Goal: Information Seeking & Learning: Learn about a topic

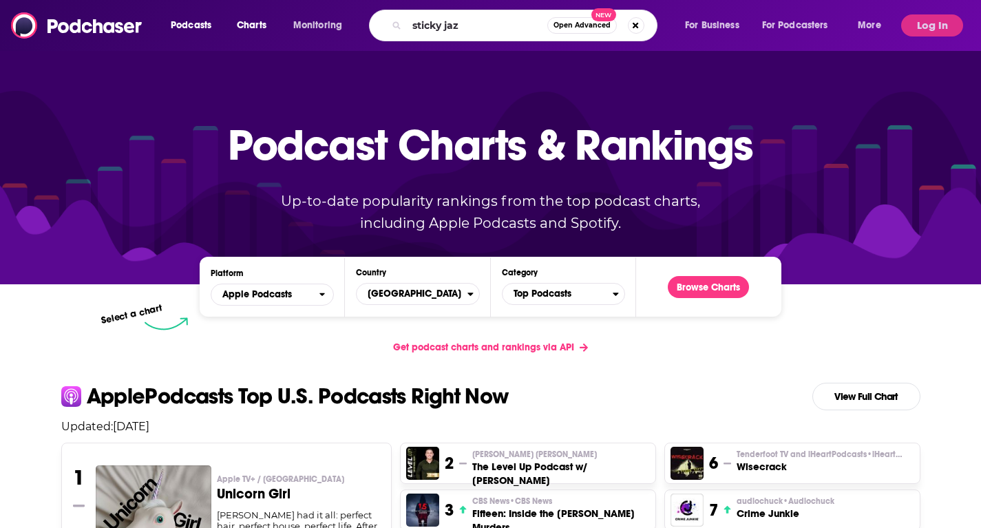
type input "sticky jazz"
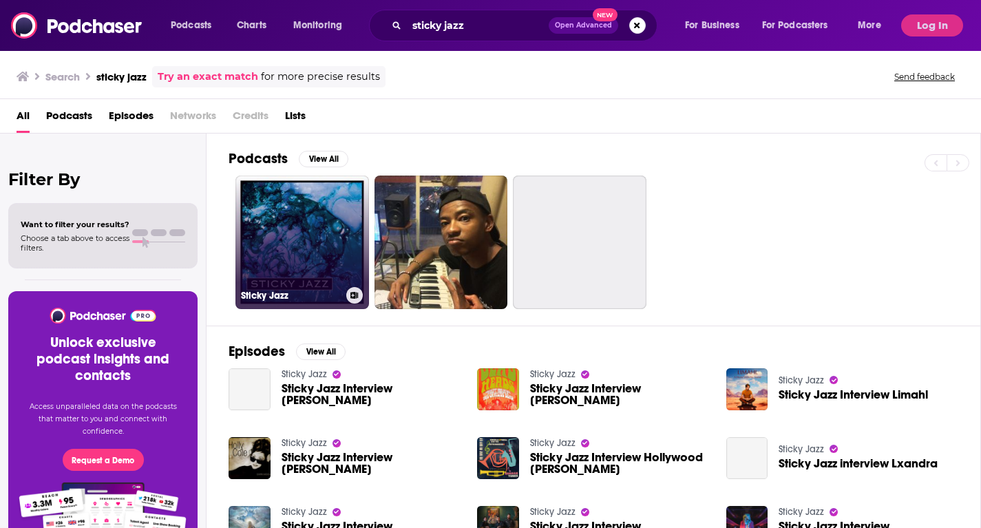
click at [317, 294] on h3 "Sticky Jazz" at bounding box center [291, 296] width 100 height 12
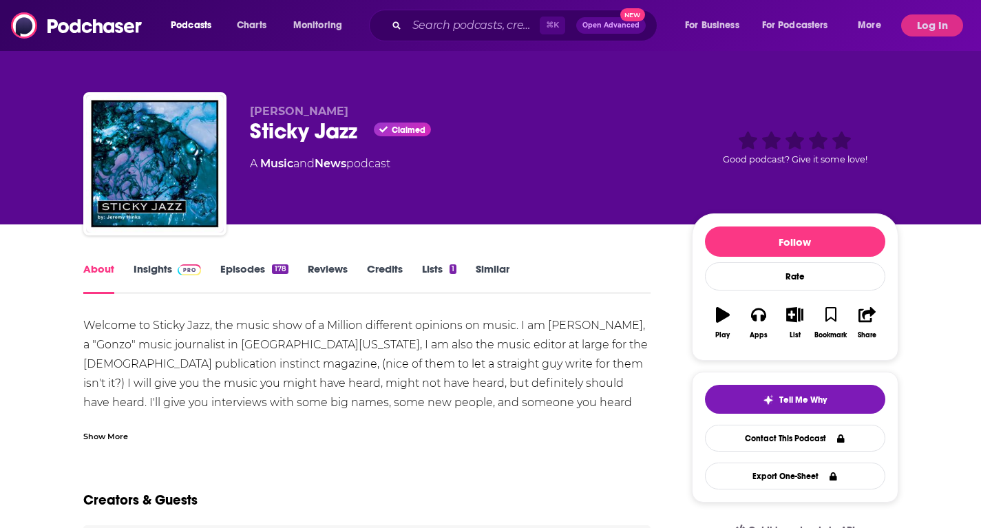
click at [154, 266] on link "Insights" at bounding box center [168, 278] width 68 height 32
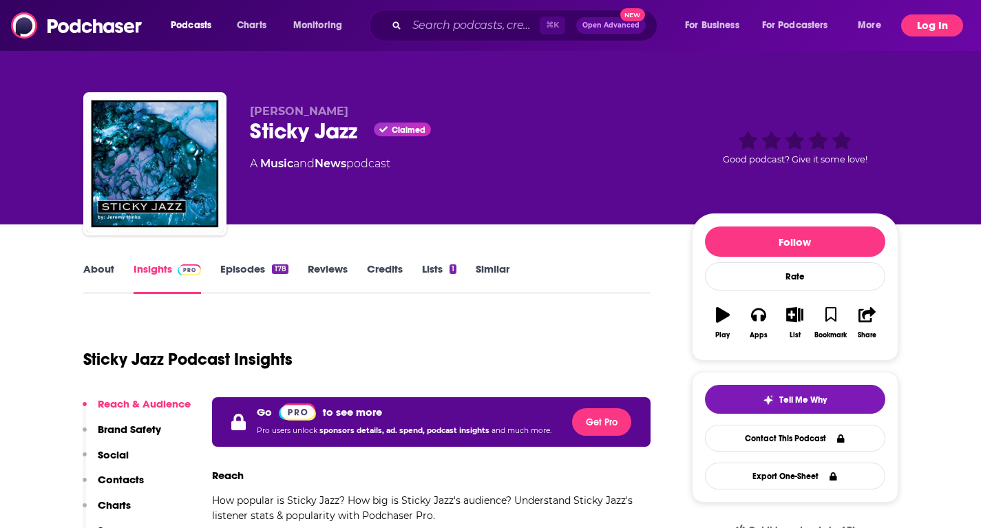
click at [914, 33] on button "Log In" at bounding box center [932, 25] width 62 height 22
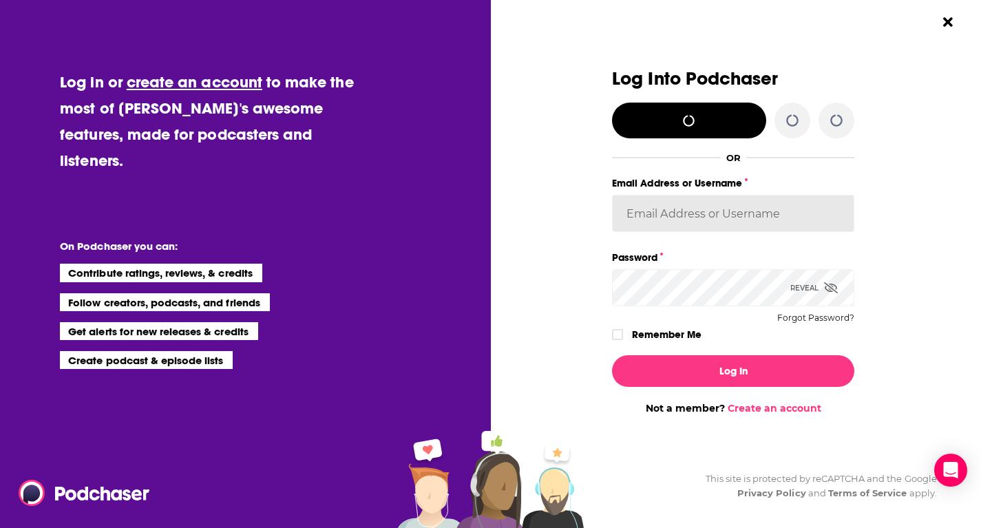
type input "[EMAIL_ADDRESS][DOMAIN_NAME]"
click at [626, 216] on input "[EMAIL_ADDRESS][DOMAIN_NAME]" at bounding box center [733, 213] width 242 height 37
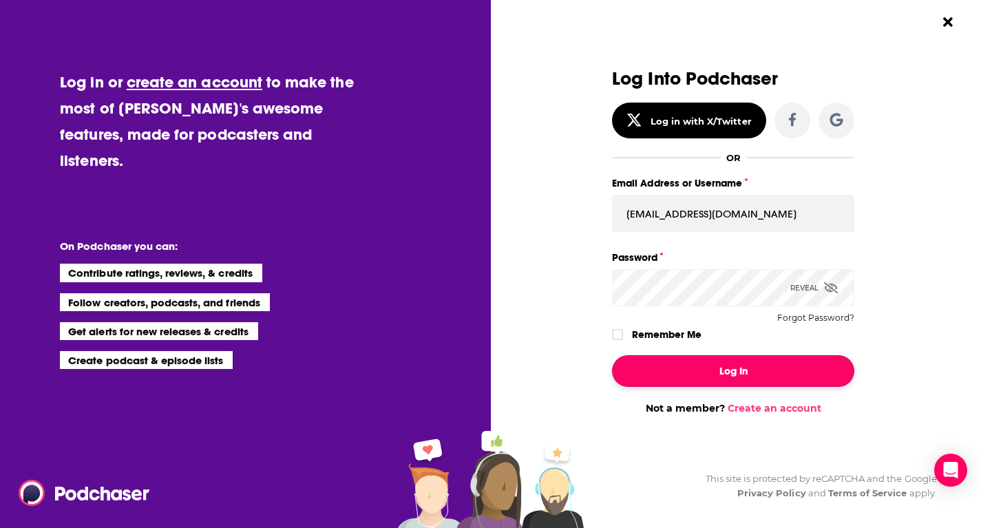
click at [685, 371] on button "Log In" at bounding box center [733, 371] width 242 height 32
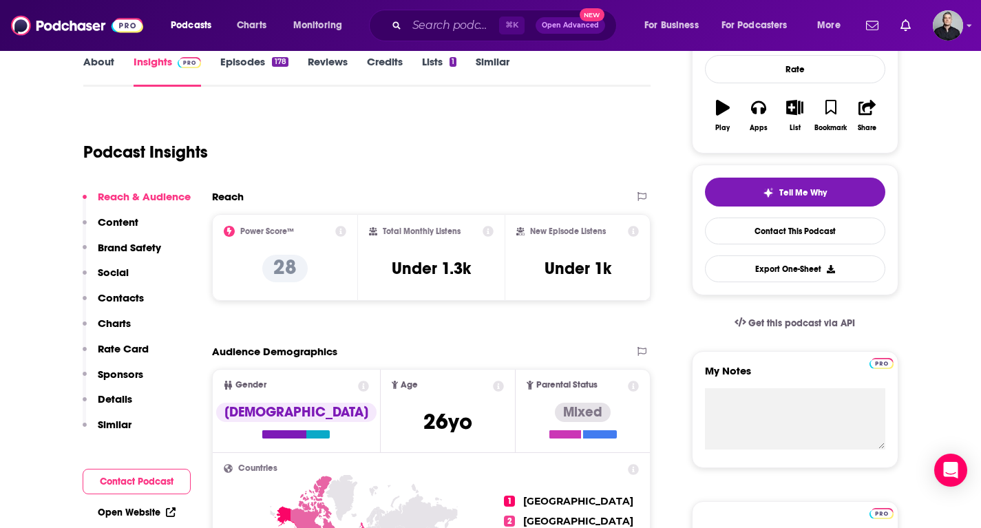
scroll to position [275, 0]
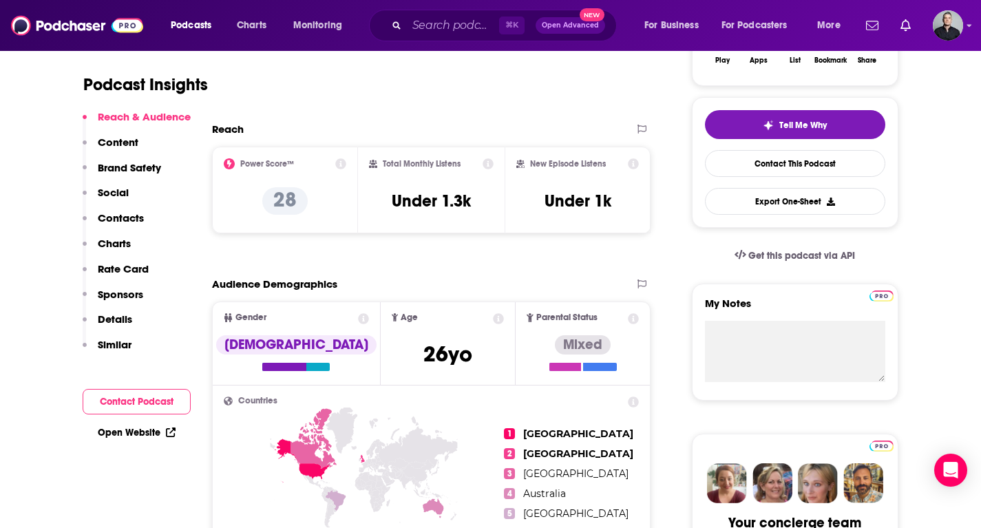
click at [128, 145] on p "Content" at bounding box center [118, 142] width 41 height 13
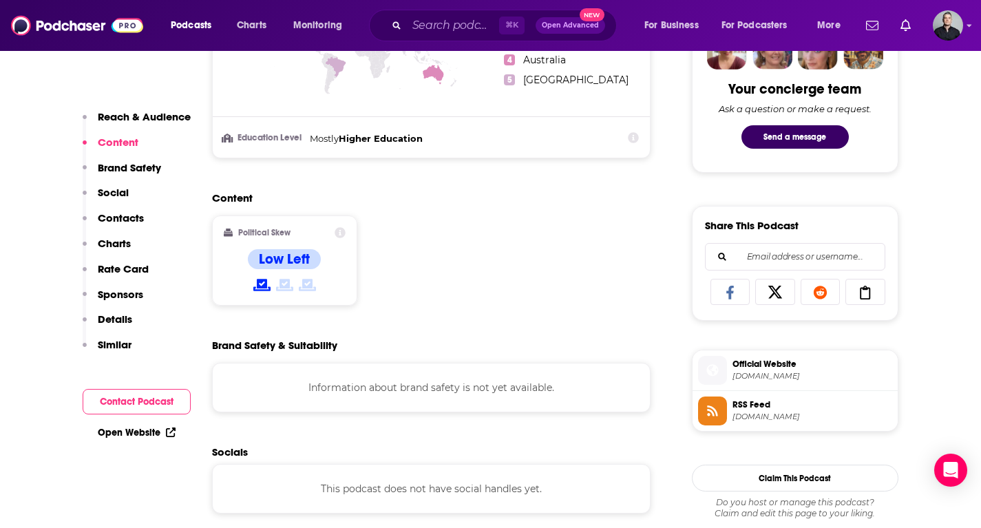
click at [131, 170] on p "Brand Safety" at bounding box center [129, 167] width 63 height 13
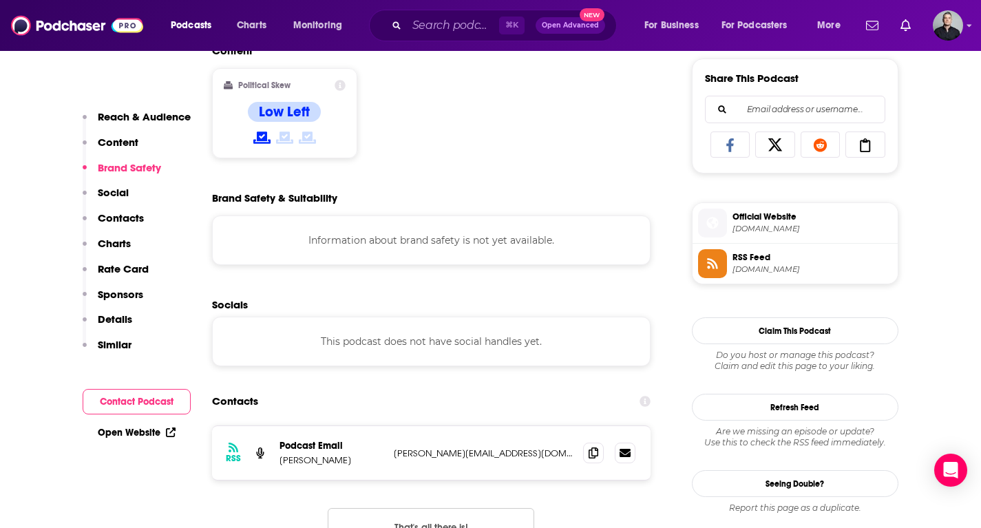
scroll to position [856, 0]
click at [127, 191] on p "Social" at bounding box center [113, 192] width 31 height 13
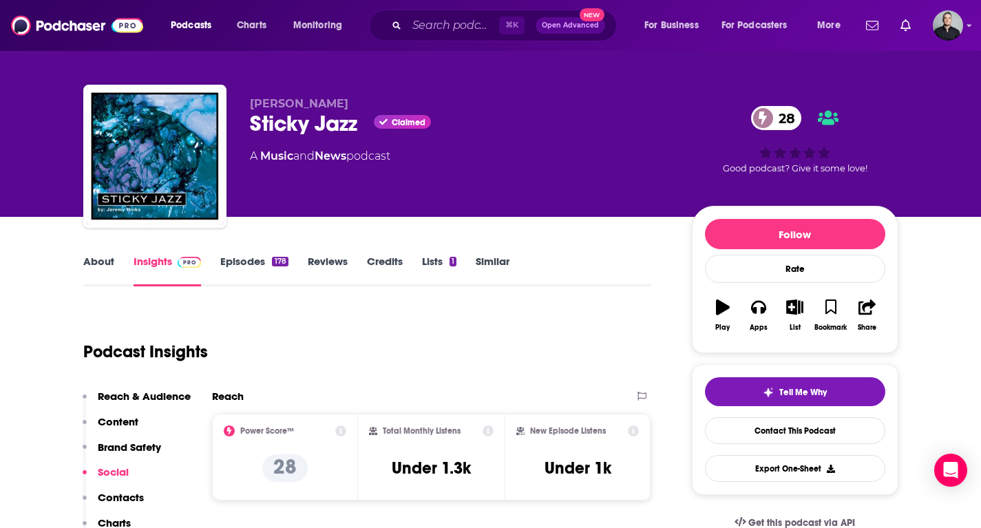
scroll to position [0, 0]
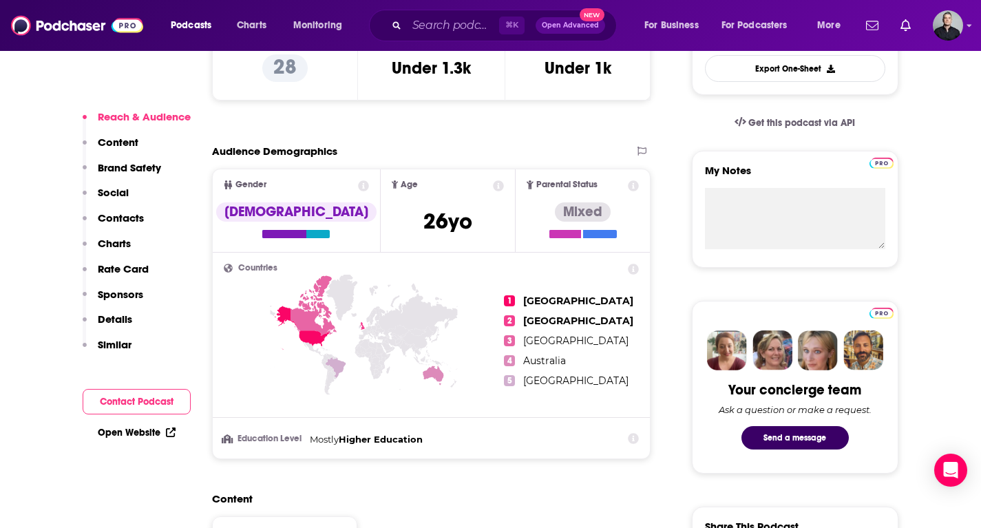
click at [130, 297] on p "Sponsors" at bounding box center [120, 294] width 45 height 13
